Goal: Check status: Check status

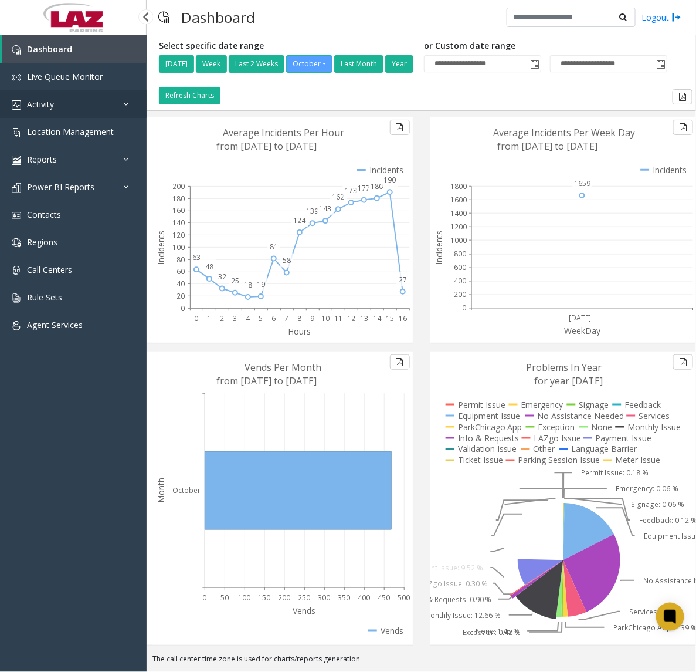
click at [62, 109] on link "Activity" at bounding box center [73, 104] width 147 height 28
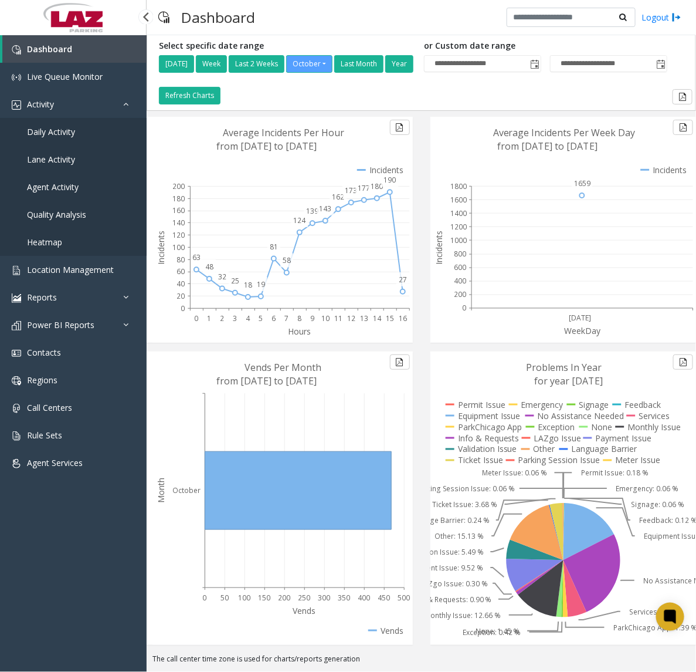
click at [59, 181] on span "Agent Activity" at bounding box center [53, 186] width 52 height 11
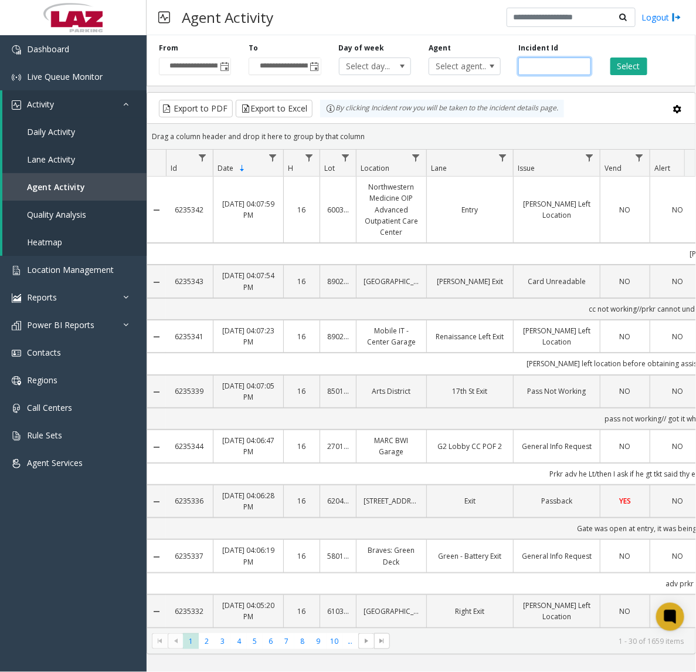
click at [543, 66] on input "number" at bounding box center [554, 66] width 72 height 18
paste input "*******"
type input "*******"
click at [616, 65] on button "Select" at bounding box center [629, 66] width 37 height 18
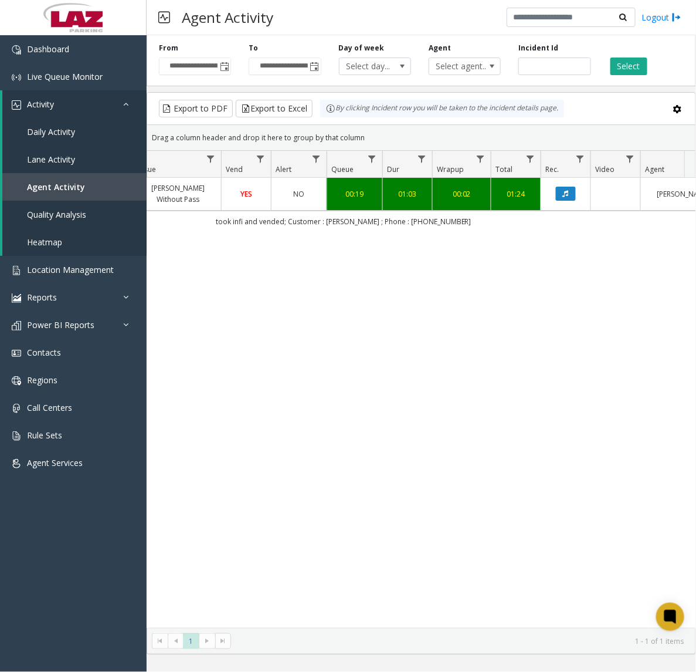
click at [429, 189] on td "01:03" at bounding box center [407, 194] width 50 height 32
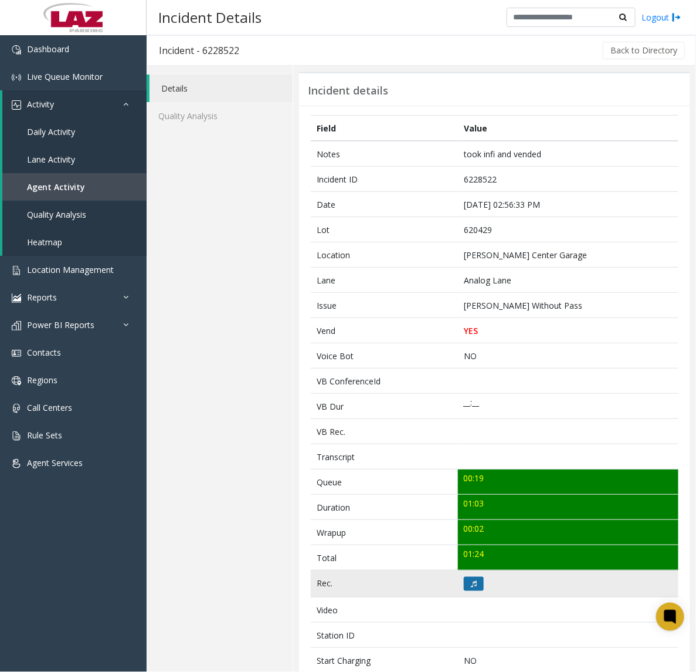
click at [470, 582] on app-root "Dashboard Live Queue Monitor Activity Daily Activity Lane Activity Agent Activi…" at bounding box center [348, 336] width 696 height 672
click at [471, 584] on icon at bounding box center [474, 583] width 6 height 7
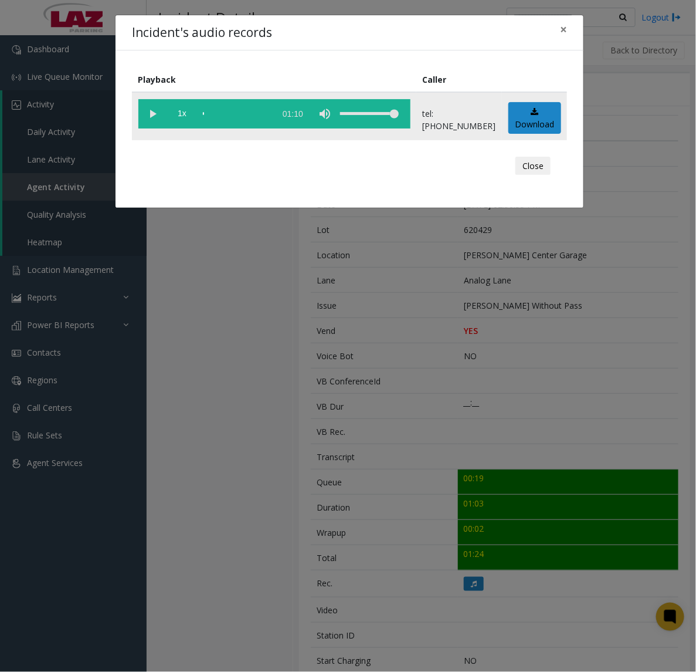
click at [139, 118] on vg-play-pause at bounding box center [152, 113] width 29 height 29
click at [204, 116] on div "scrub bar" at bounding box center [236, 113] width 67 height 29
click at [533, 165] on button "Close" at bounding box center [533, 166] width 35 height 19
